Goal: Transaction & Acquisition: Purchase product/service

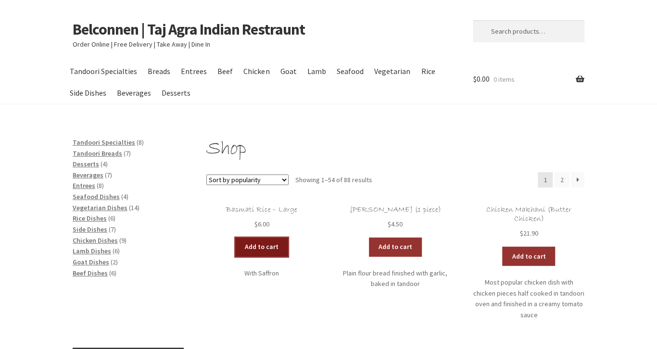
click at [269, 250] on link "Add to cart" at bounding box center [261, 247] width 53 height 19
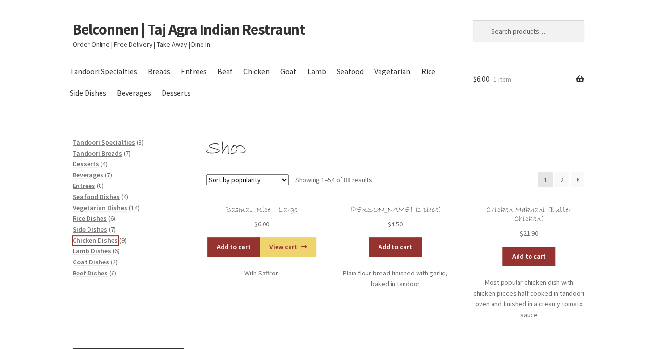
click at [96, 240] on span "Chicken Dishes" at bounding box center [95, 240] width 45 height 9
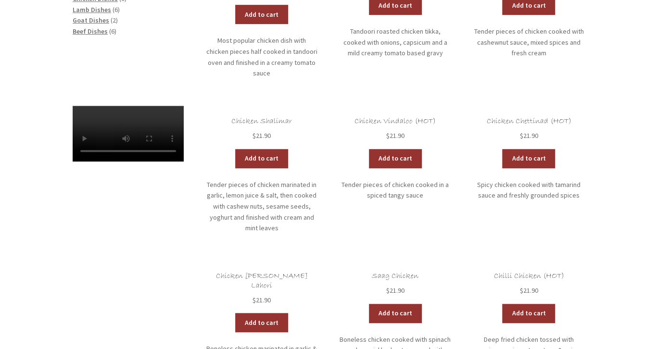
scroll to position [305, 0]
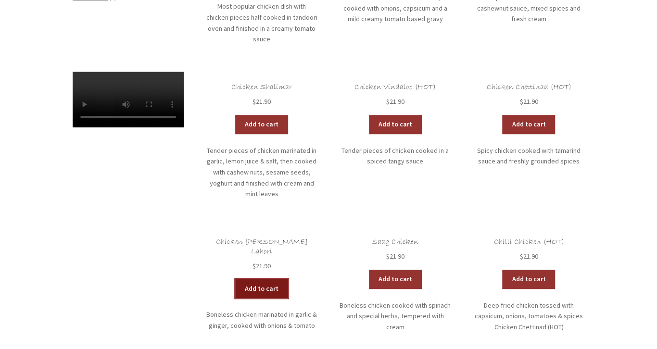
click at [268, 279] on link "Add to cart" at bounding box center [261, 288] width 53 height 19
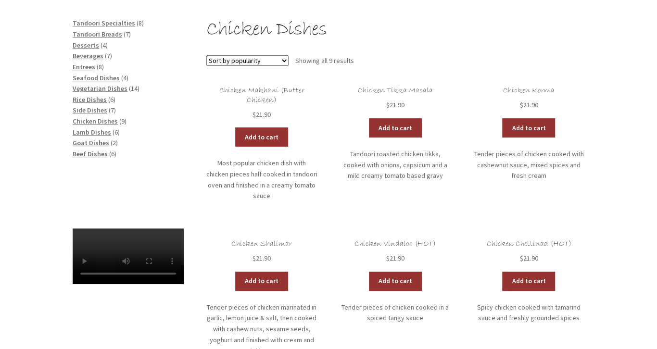
scroll to position [102, 0]
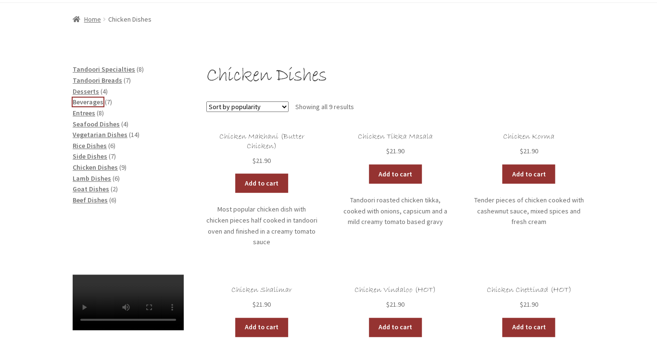
click at [93, 103] on span "Beverages" at bounding box center [88, 102] width 31 height 9
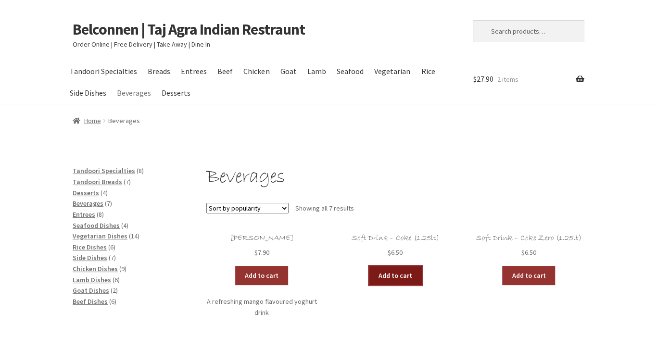
click at [388, 276] on link "Add to cart" at bounding box center [395, 275] width 53 height 19
click at [414, 276] on link "View cart" at bounding box center [422, 275] width 56 height 19
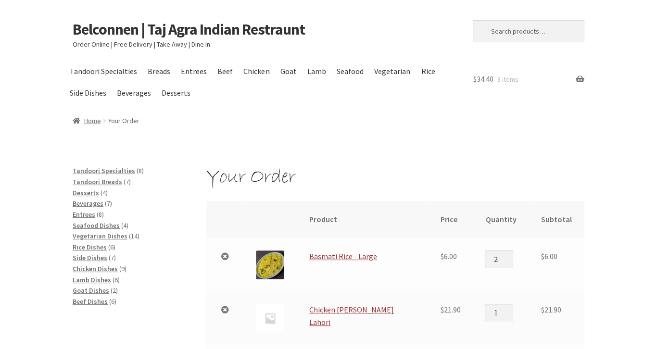
type input "2"
click at [500, 257] on input "2" at bounding box center [500, 259] width 28 height 17
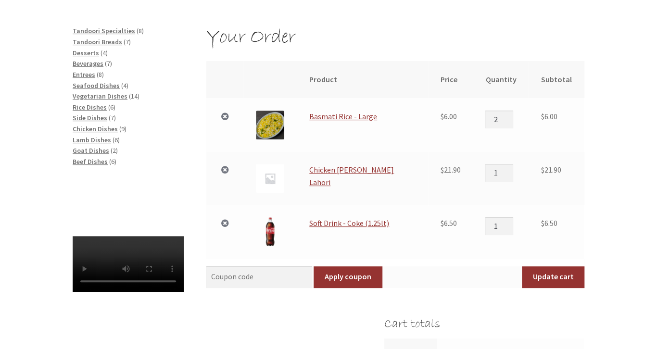
scroll to position [152, 0]
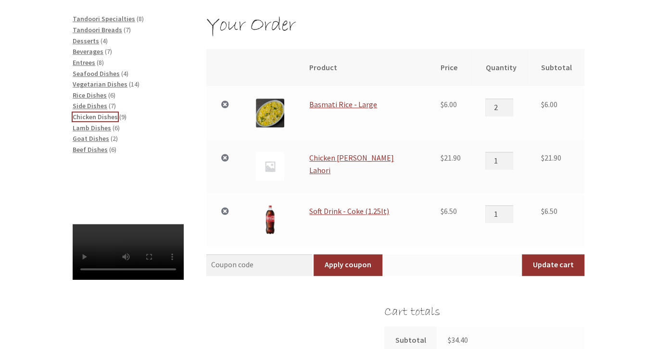
click at [89, 117] on span "Chicken Dishes" at bounding box center [95, 117] width 45 height 9
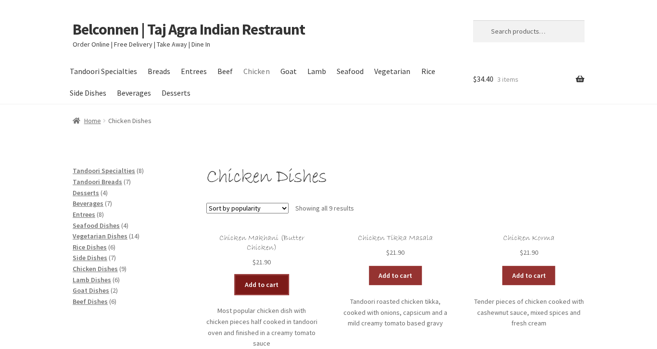
click at [269, 284] on link "Add to cart" at bounding box center [261, 284] width 53 height 19
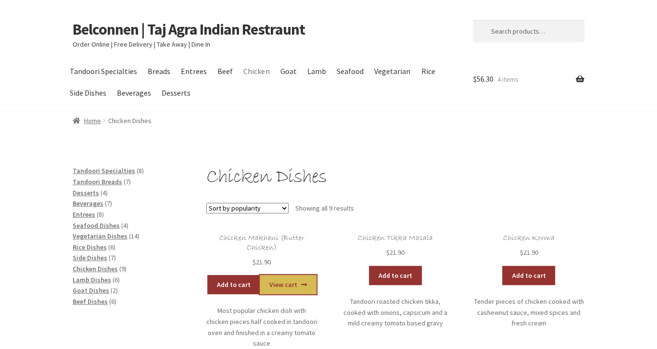
click at [283, 286] on link "View cart" at bounding box center [288, 284] width 56 height 19
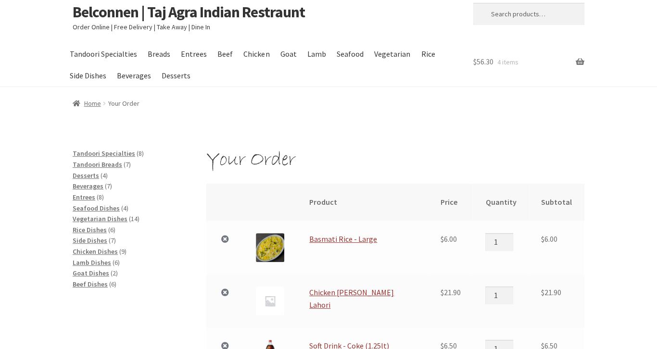
scroll to position [51, 0]
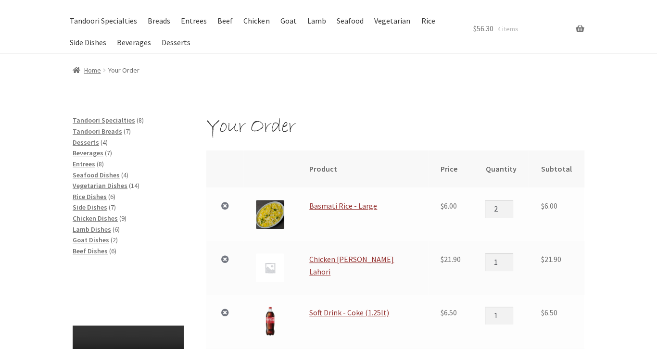
type input "2"
click at [511, 207] on input "2" at bounding box center [500, 208] width 28 height 17
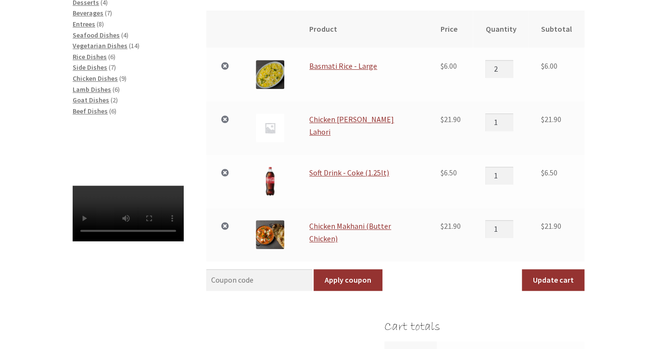
scroll to position [203, 0]
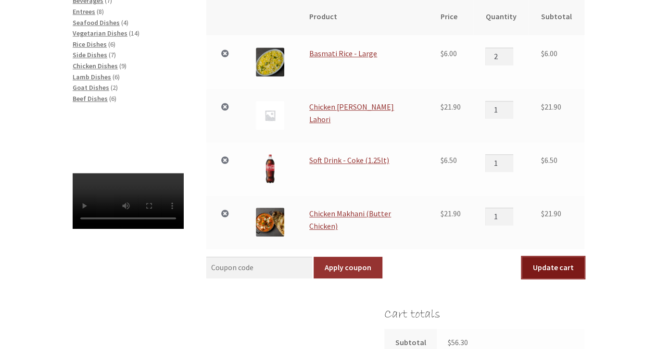
click at [560, 262] on button "Update cart" at bounding box center [553, 268] width 63 height 22
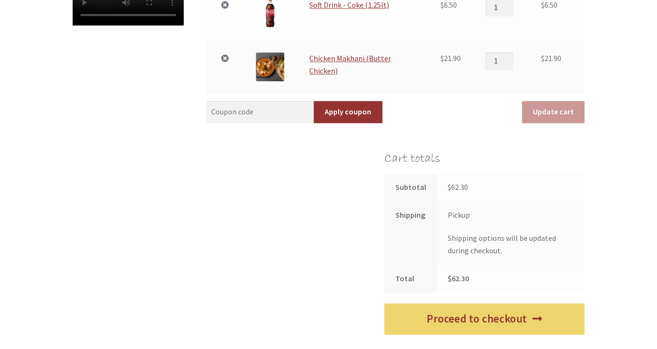
scroll to position [458, 0]
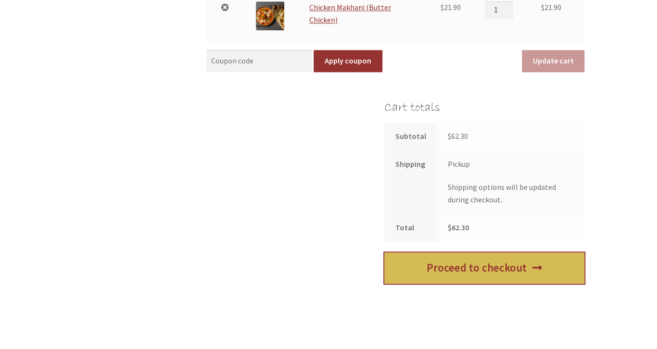
click at [531, 274] on link "Proceed to checkout" at bounding box center [485, 268] width 200 height 31
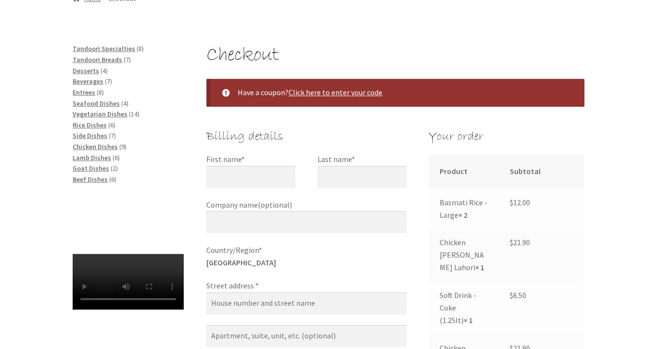
scroll to position [152, 0]
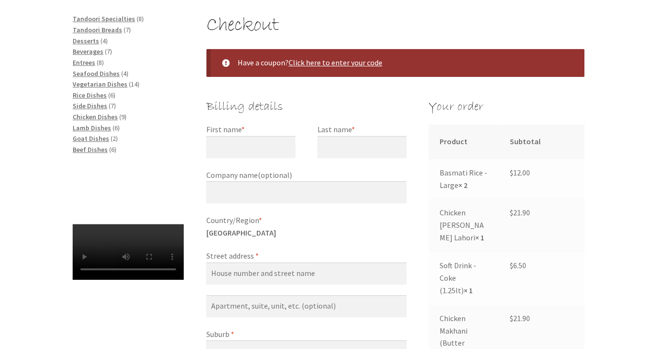
click at [256, 128] on label "First name *" at bounding box center [250, 130] width 89 height 13
click at [256, 136] on input "First name *" at bounding box center [250, 147] width 89 height 22
type input "[PERSON_NAME]"
type input "Quince"
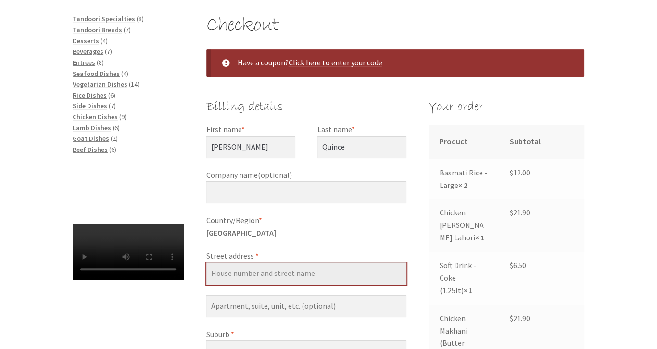
type input "[STREET_ADDRESS][PERSON_NAME]"
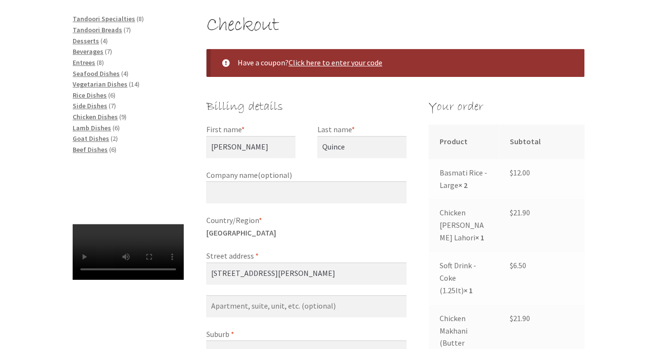
type input "[PERSON_NAME]"
select select "ACT"
type input "2614"
type input "[PHONE_NUMBER]"
type input "[EMAIL_ADDRESS][DOMAIN_NAME]"
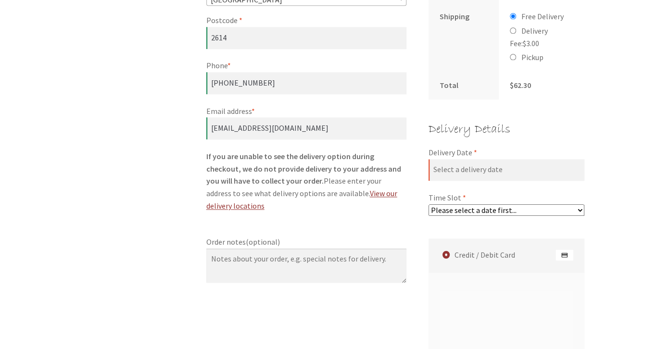
scroll to position [626, 0]
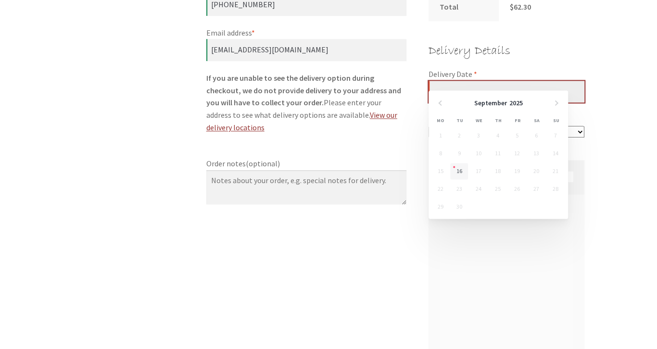
click at [480, 81] on input "Delivery Date *" at bounding box center [507, 92] width 156 height 22
click at [455, 167] on link "16" at bounding box center [459, 171] width 18 height 16
type input "[DATE]"
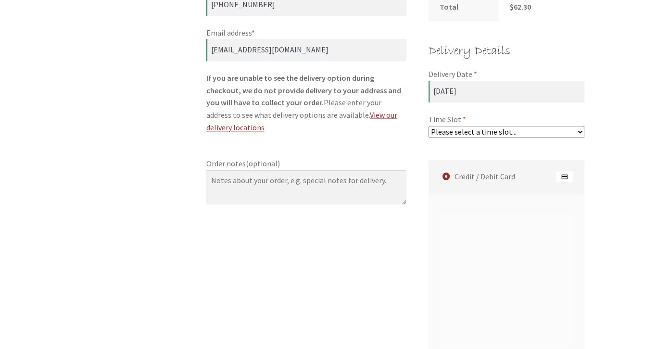
click at [429, 126] on select "Please select a time slot... 06:25 PM - 06:55 PM 06:55 PM - 07:25 PM 07:25 PM -…" at bounding box center [507, 132] width 156 height 12
select select "60c2ef62db861/1|0.00"
click option "06:25 PM - 06:55 PM" at bounding box center [0, 0] width 0 height 0
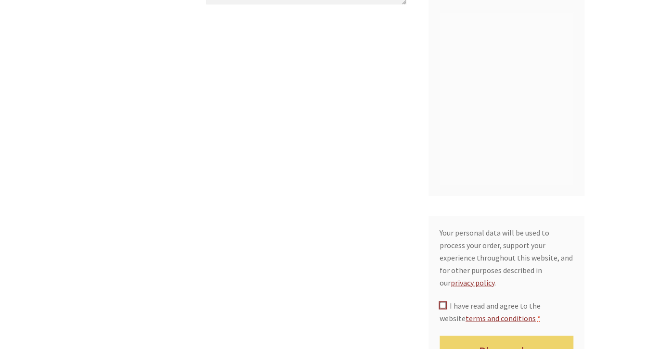
click at [443, 302] on input "I have read and agree to the website terms and conditions *" at bounding box center [443, 305] width 6 height 6
checkbox input "true"
click at [494, 336] on button "Place order" at bounding box center [507, 351] width 134 height 31
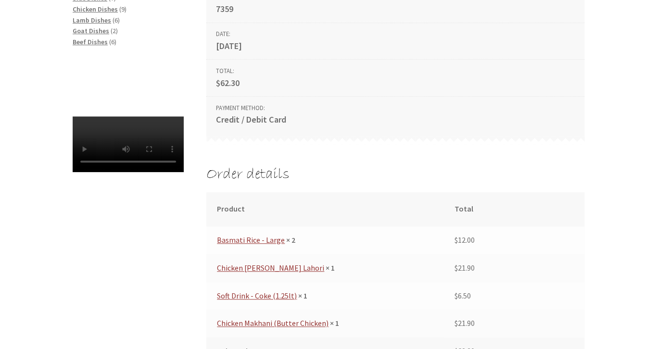
scroll to position [251, 0]
